Goal: Information Seeking & Learning: Learn about a topic

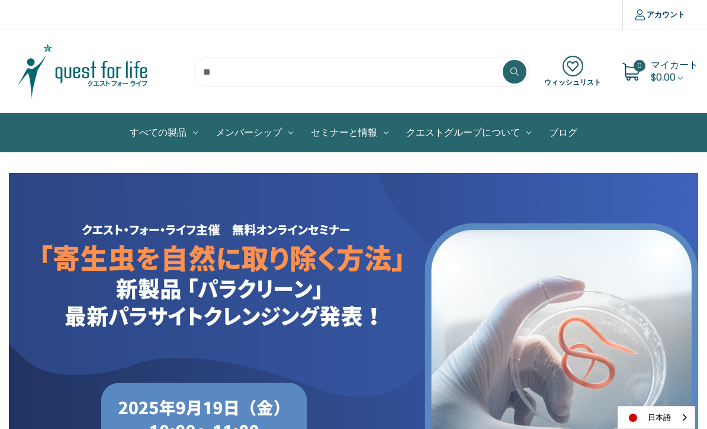
click at [140, 139] on link "すべての製品" at bounding box center [164, 133] width 86 height 38
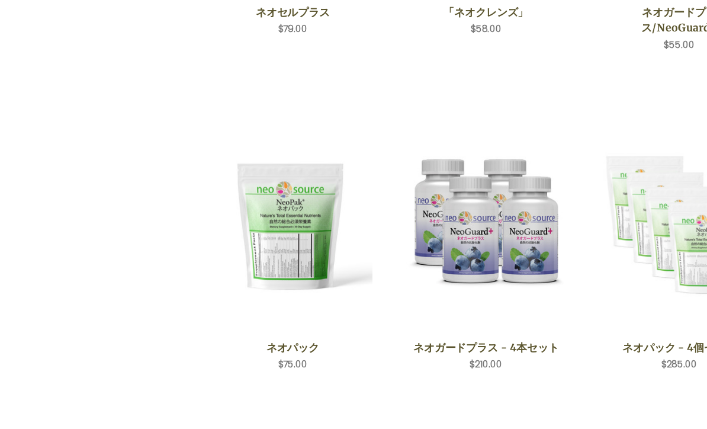
scroll to position [570, 0]
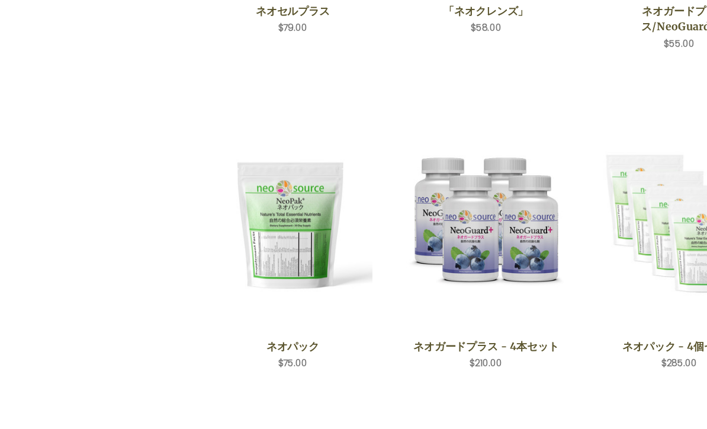
click at [289, 252] on img "NeoPak,$75.00\a" at bounding box center [265, 206] width 145 height 191
click at [289, 197] on button "クイックビュー" at bounding box center [266, 207] width 78 height 20
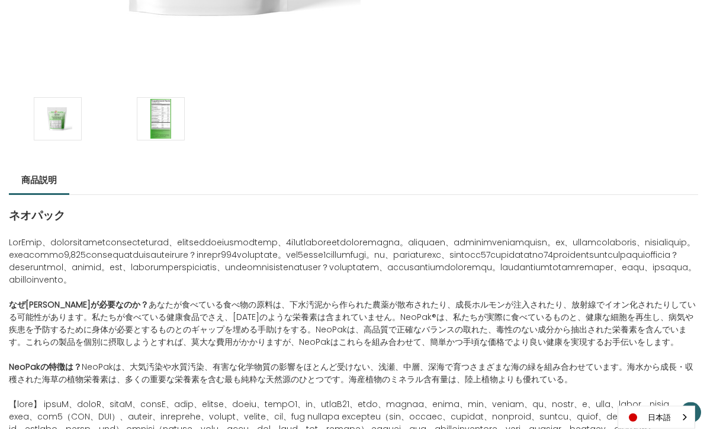
scroll to position [485, 0]
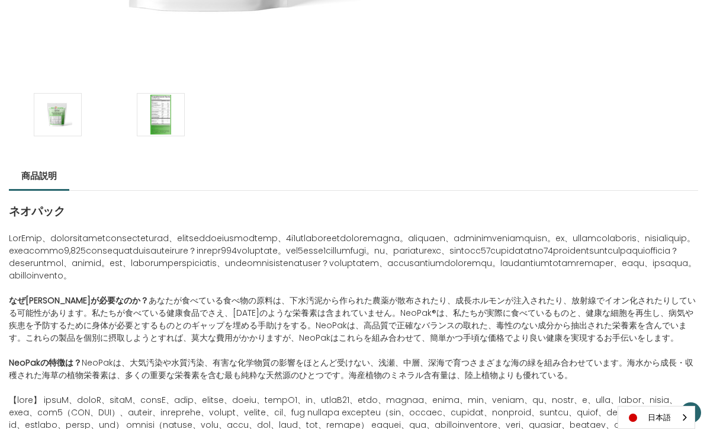
click at [650, 344] on span "あなたが食べている食べ物の原料は、下水汚泥から作られた農薬が散布されたり、成長ホルモンが注入されたり、放射線でイオン化されたりしている可能性があります。私たち…" at bounding box center [352, 318] width 687 height 49
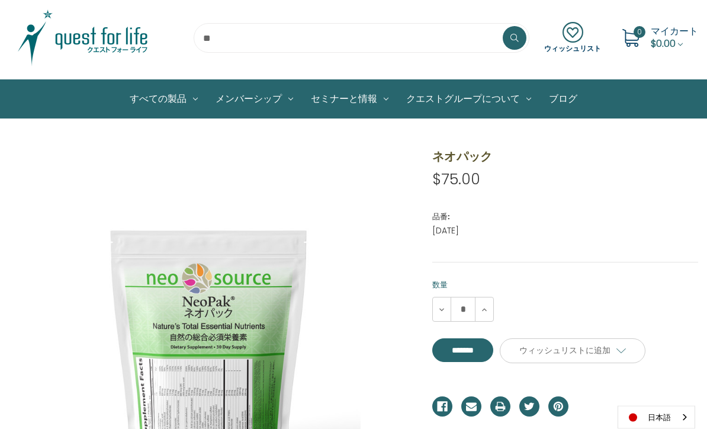
scroll to position [0, 0]
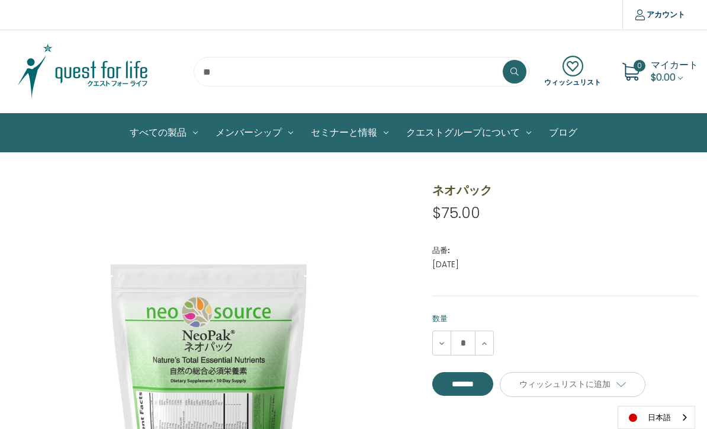
click at [0, 0] on link "今後のセミナー" at bounding box center [0, 0] width 0 height 0
